Goal: Check status: Check status

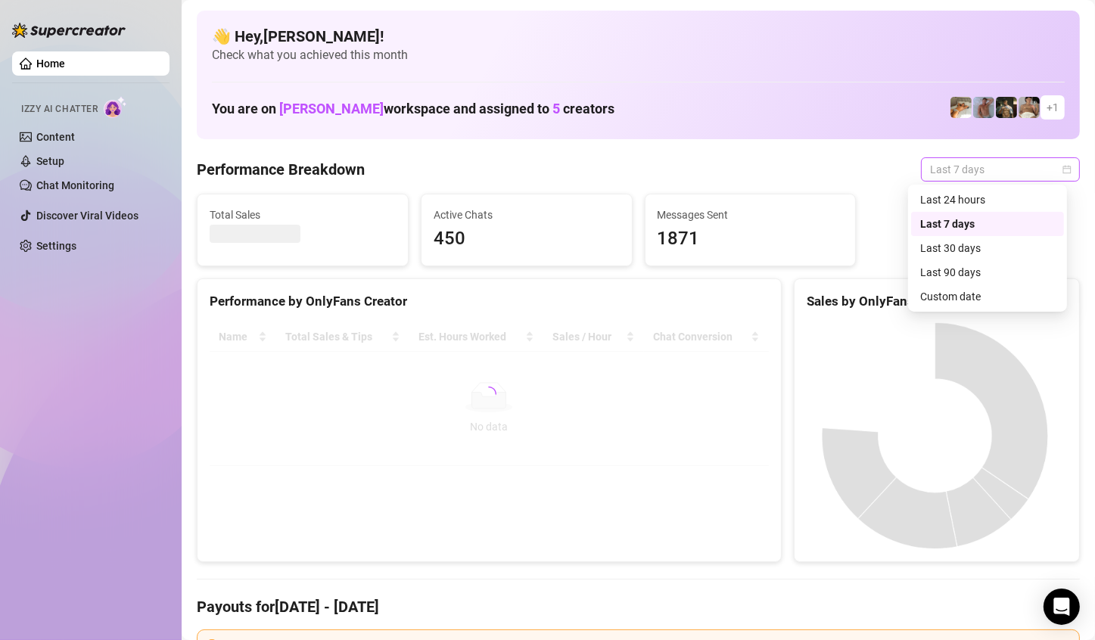
click at [1042, 167] on span "Last 7 days" at bounding box center [1000, 169] width 141 height 23
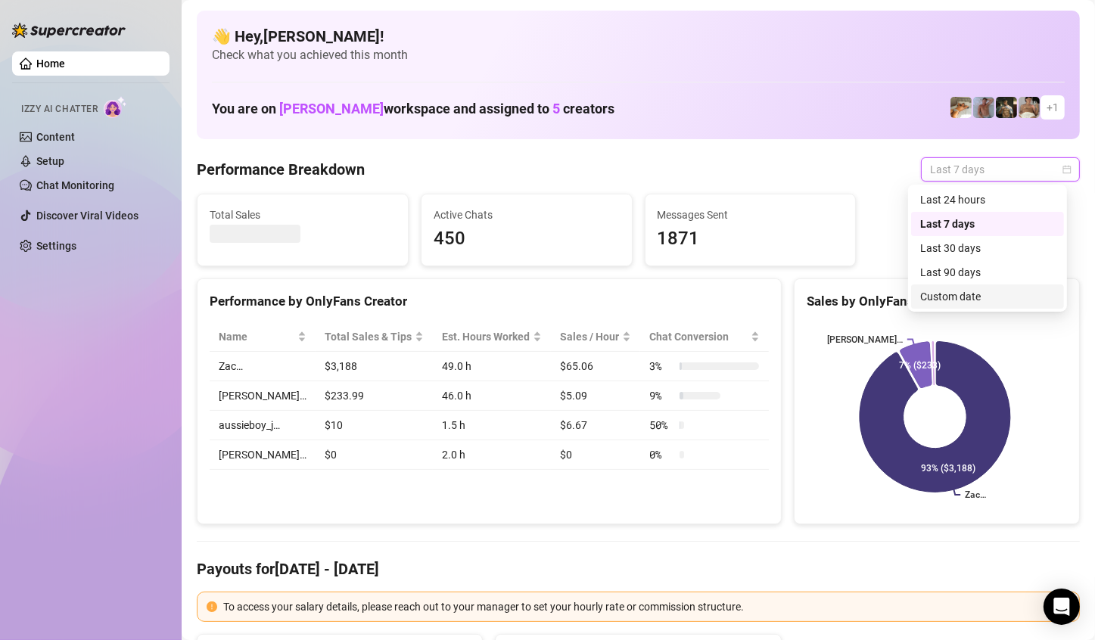
click at [978, 286] on div "Custom date" at bounding box center [987, 296] width 153 height 24
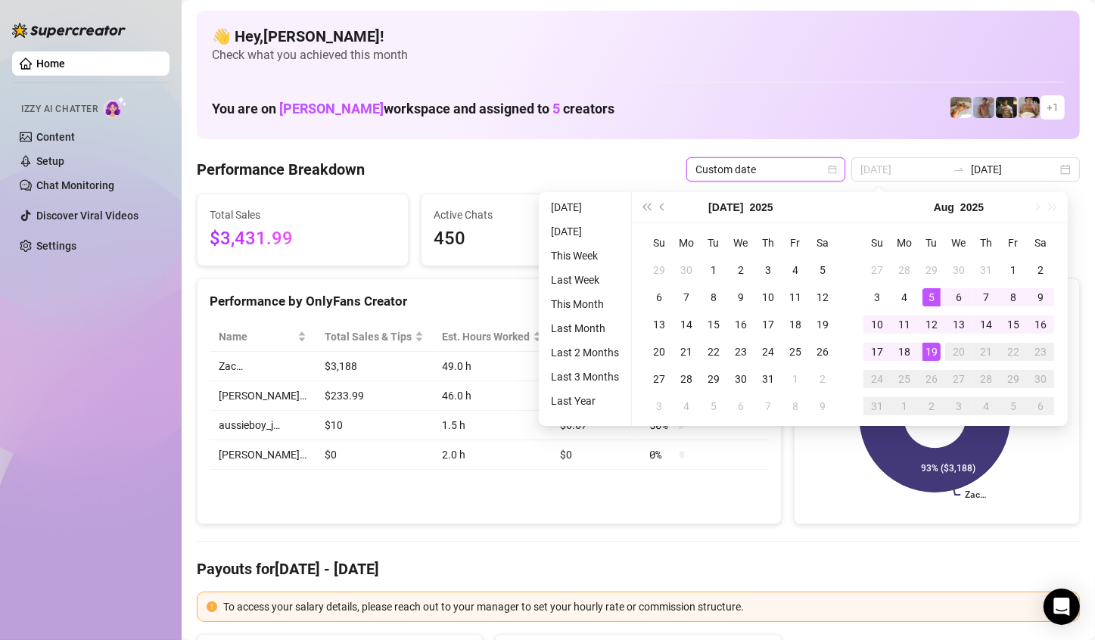
type input "[DATE]"
click at [929, 350] on div "19" at bounding box center [931, 352] width 18 height 18
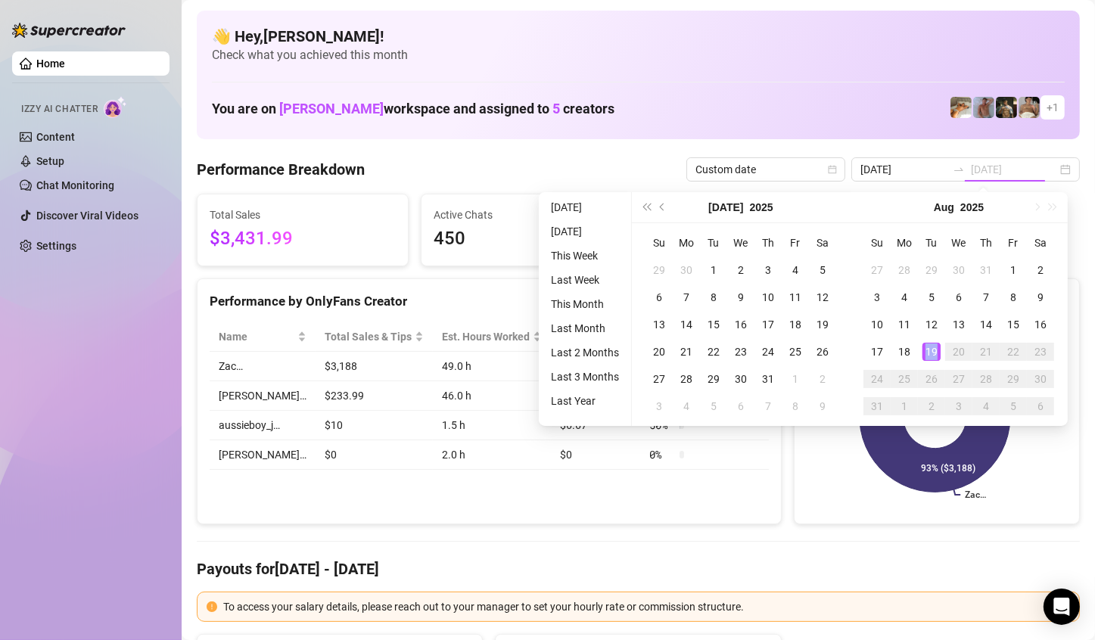
click at [929, 350] on div "19" at bounding box center [931, 352] width 18 height 18
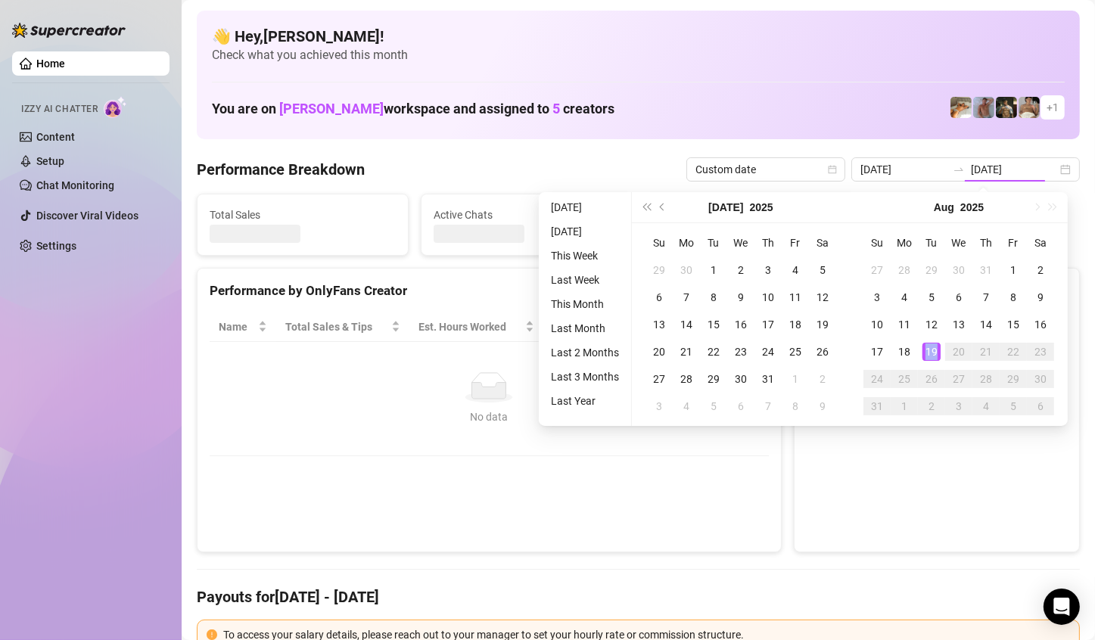
type input "[DATE]"
